Goal: Navigation & Orientation: Find specific page/section

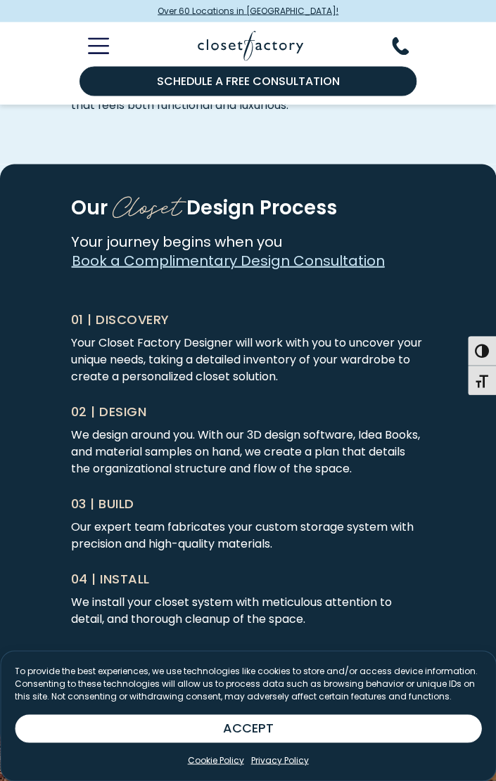
scroll to position [3936, 0]
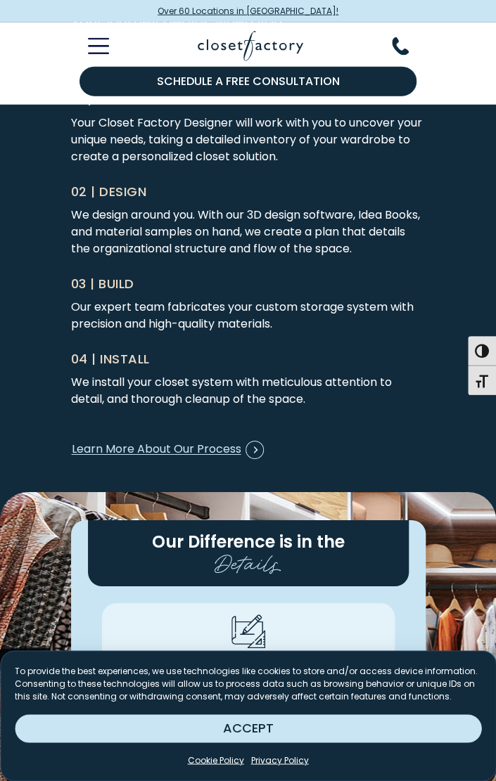
click at [271, 728] on button "ACCEPT" at bounding box center [248, 728] width 466 height 28
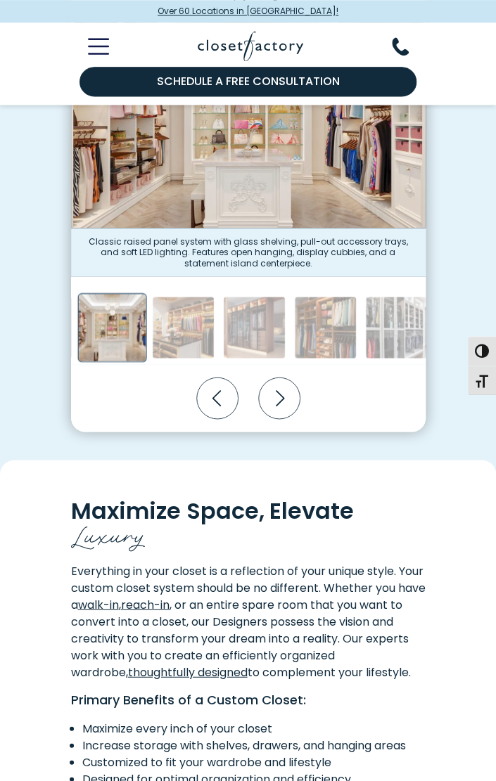
scroll to position [492, 0]
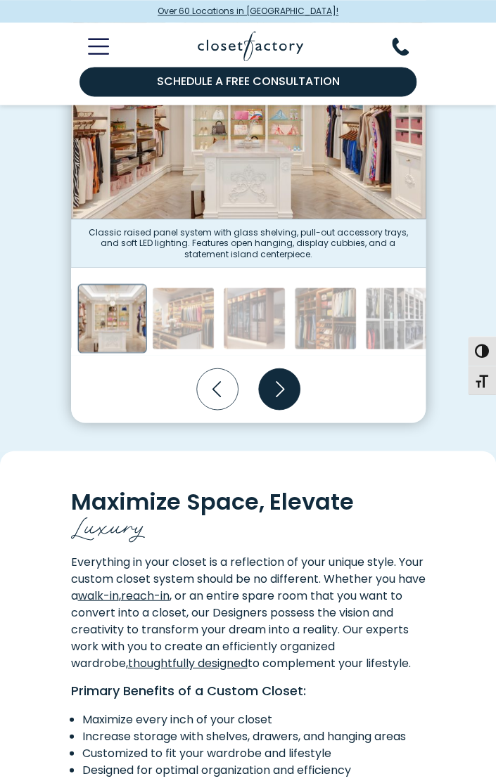
click at [276, 387] on icon "Next slide" at bounding box center [278, 388] width 41 height 41
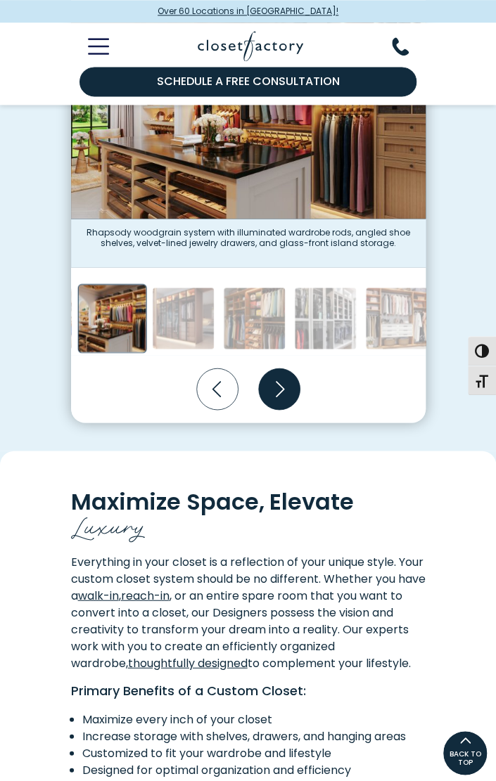
scroll to position [351, 0]
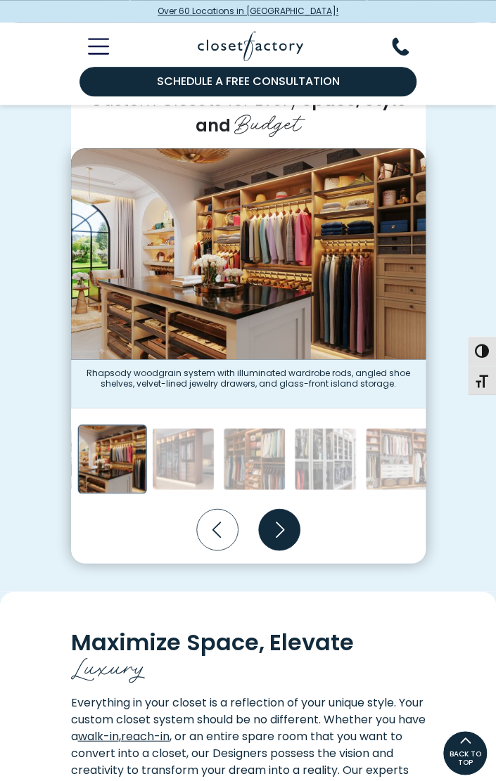
click at [280, 531] on icon "Next slide" at bounding box center [279, 530] width 8 height 16
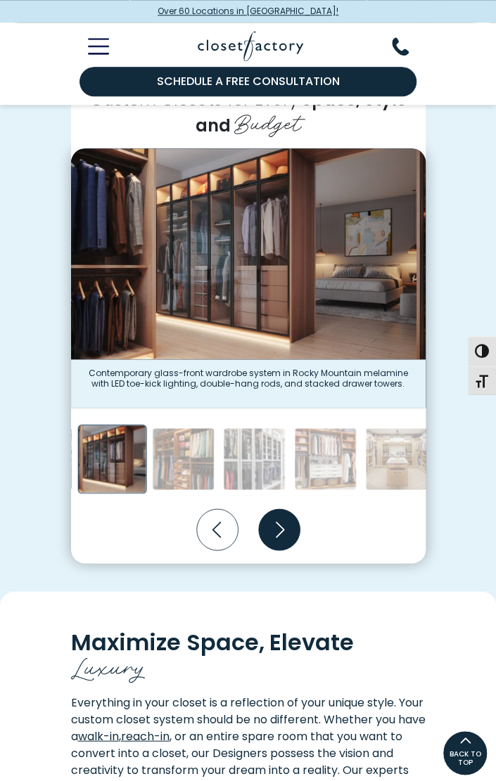
click at [280, 531] on icon "Next slide" at bounding box center [279, 530] width 8 height 16
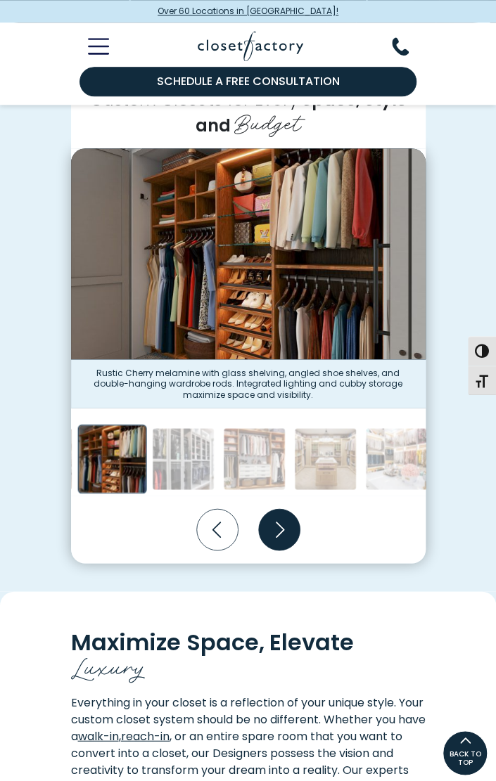
click at [280, 531] on icon "Next slide" at bounding box center [279, 530] width 8 height 16
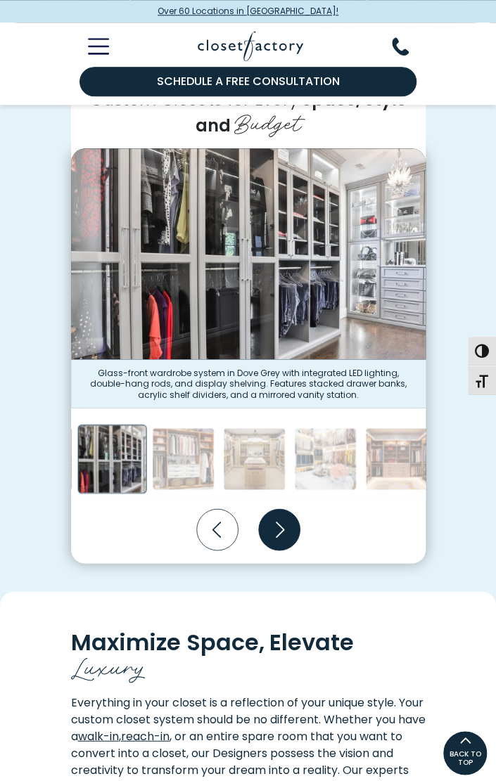
click at [280, 531] on icon "Next slide" at bounding box center [279, 530] width 8 height 16
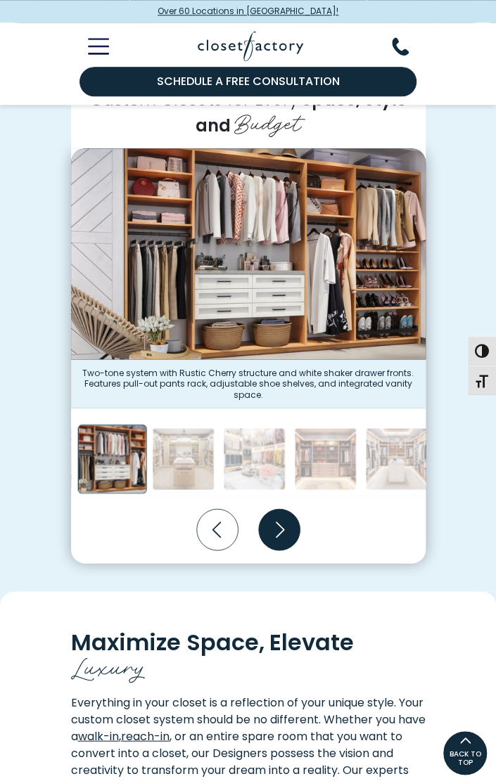
click at [280, 531] on icon "Next slide" at bounding box center [279, 530] width 8 height 16
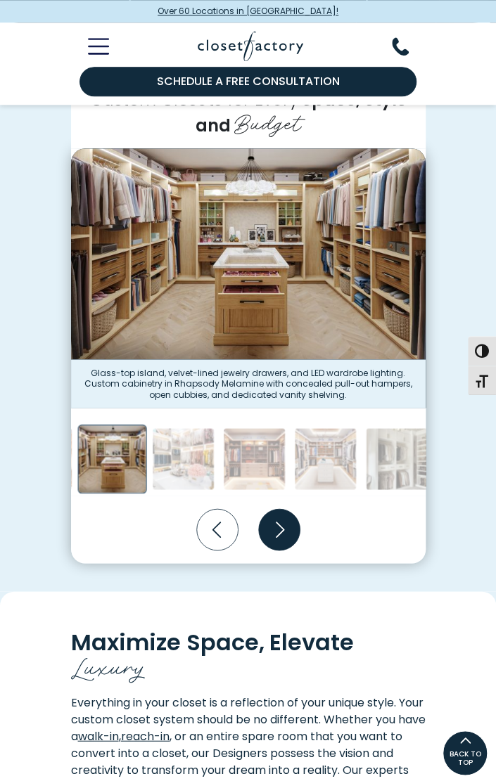
click at [280, 531] on icon "Next slide" at bounding box center [279, 530] width 8 height 16
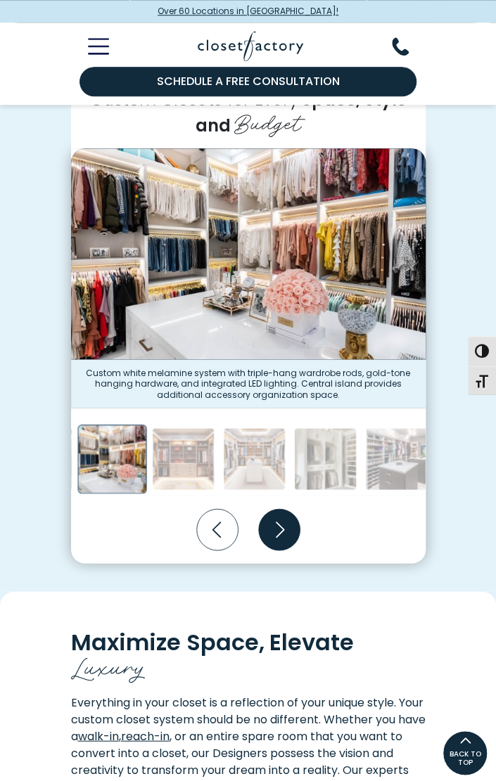
click at [280, 531] on icon "Next slide" at bounding box center [279, 530] width 8 height 16
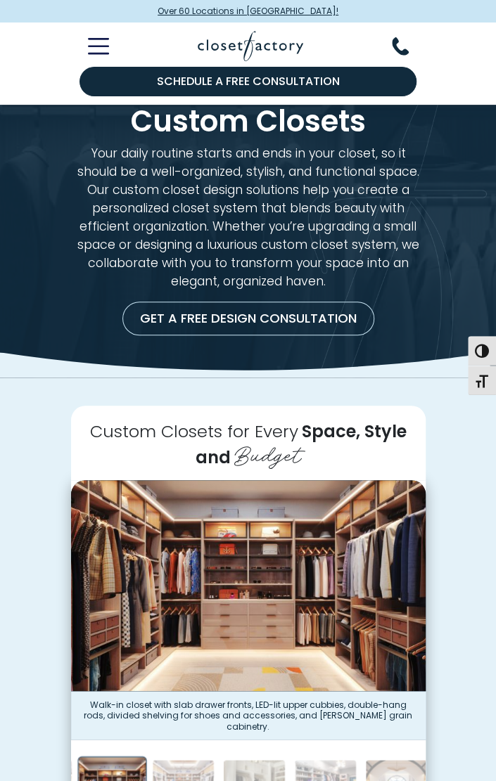
scroll to position [0, 0]
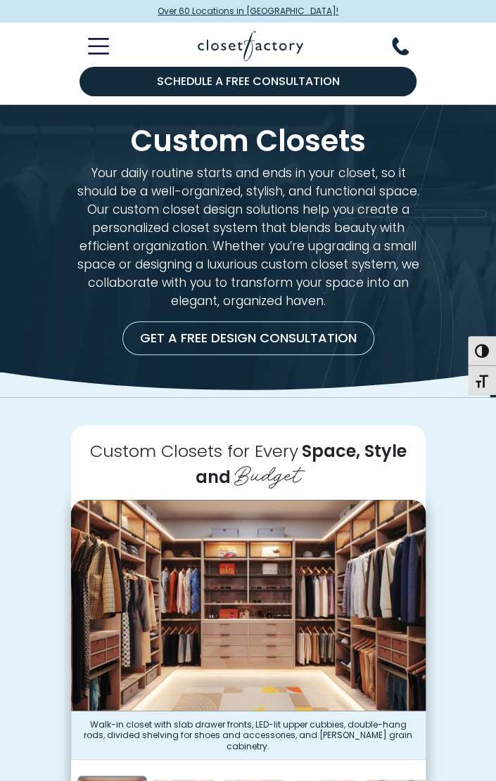
click at [99, 57] on div at bounding box center [248, 44] width 371 height 44
click at [98, 51] on icon "Toggle Mobile Menu" at bounding box center [98, 46] width 21 height 16
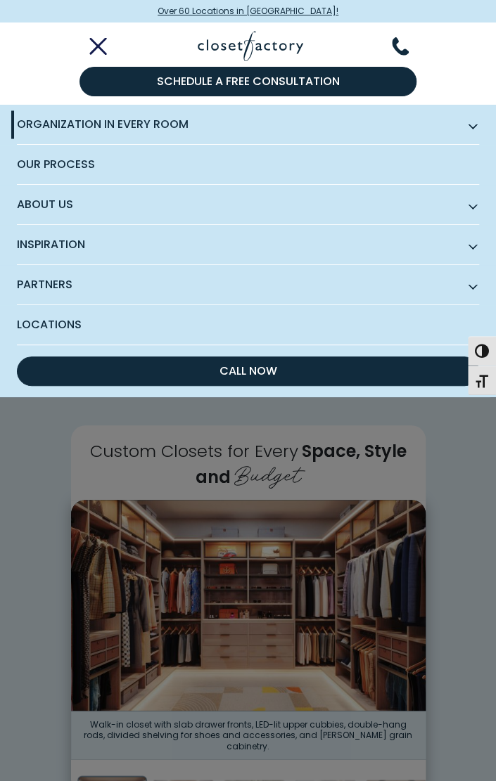
click at [357, 127] on span "Organization in Every Room" at bounding box center [248, 125] width 462 height 40
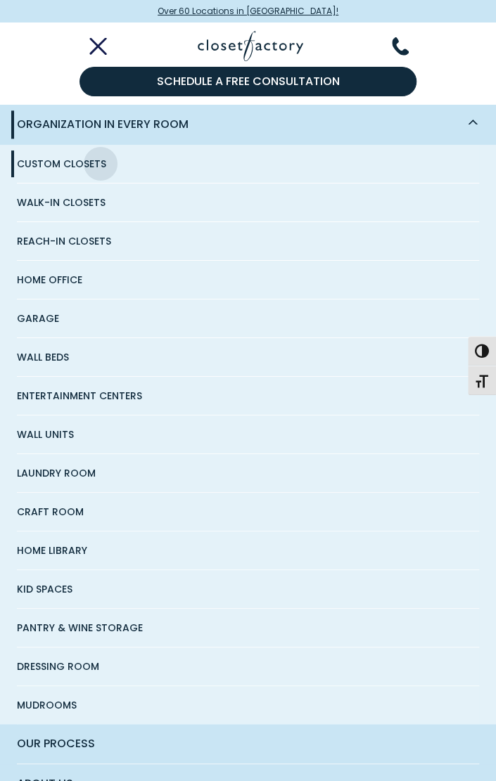
click at [37, 200] on span "Walk-In Closets" at bounding box center [61, 202] width 89 height 38
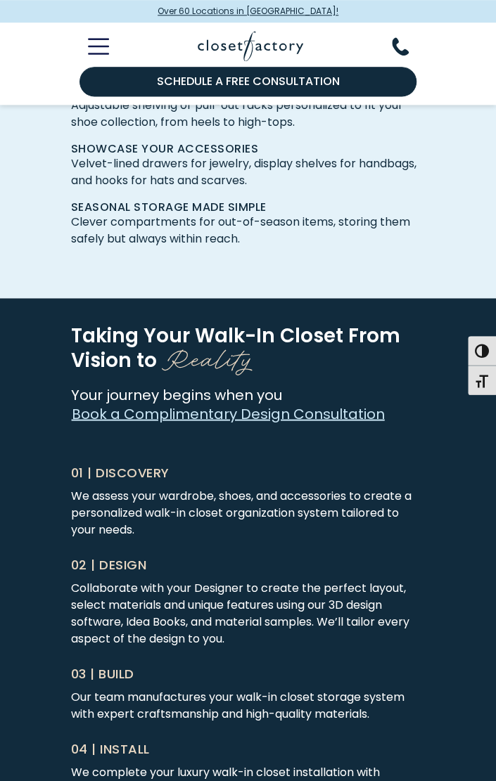
scroll to position [3796, 0]
